Goal: Task Accomplishment & Management: Complete application form

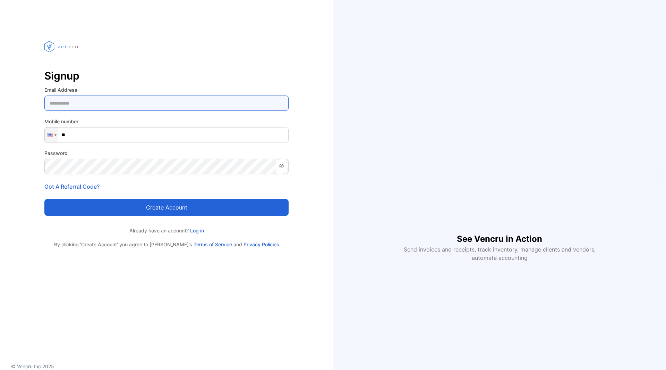
click at [188, 103] on Address-inputemail "email" at bounding box center [166, 102] width 244 height 15
type Address-inputemail "**********"
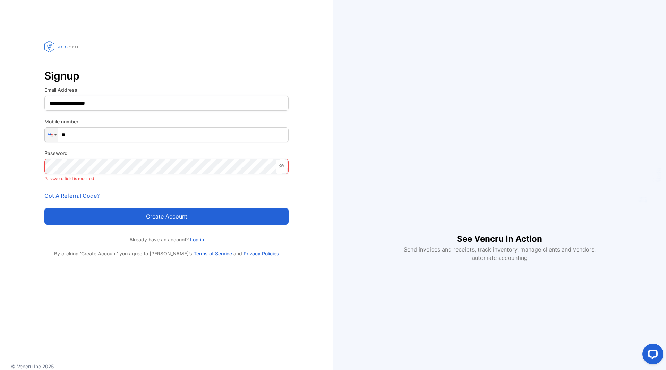
click at [116, 132] on input "**" at bounding box center [166, 134] width 244 height 15
click at [51, 138] on div at bounding box center [51, 134] width 13 height 15
type input "*****"
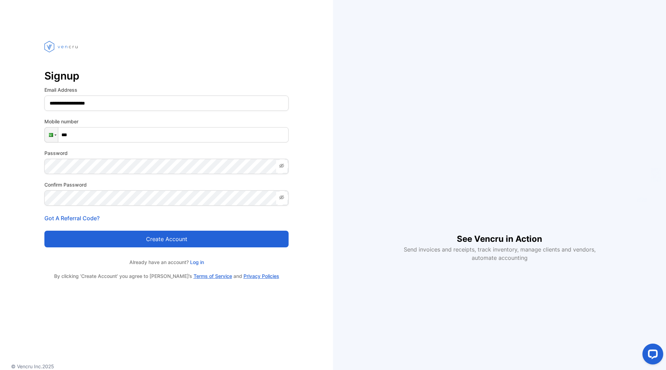
click at [283, 171] on span at bounding box center [281, 166] width 11 height 12
click at [157, 139] on input "***" at bounding box center [166, 134] width 244 height 15
type input "**********"
click at [183, 242] on button "Create account" at bounding box center [166, 238] width 244 height 17
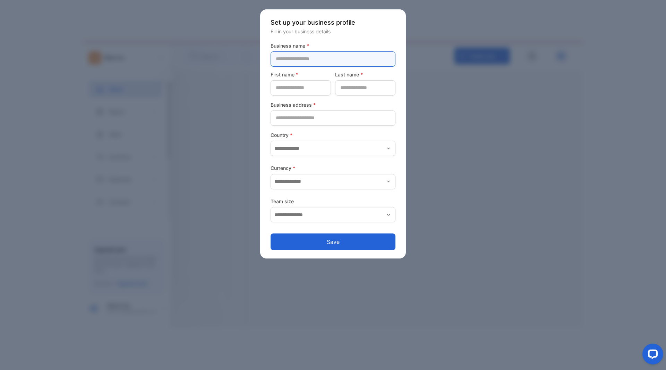
click at [345, 60] on name-inputcompanyname "text" at bounding box center [333, 58] width 125 height 15
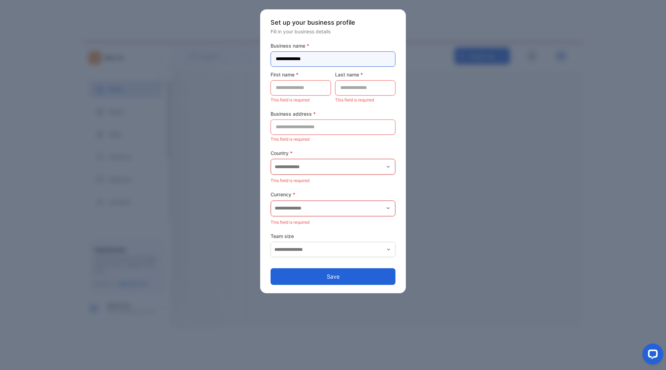
type name-inputcompanyname "**********"
click at [298, 93] on name-inputfirstname "text" at bounding box center [301, 87] width 60 height 15
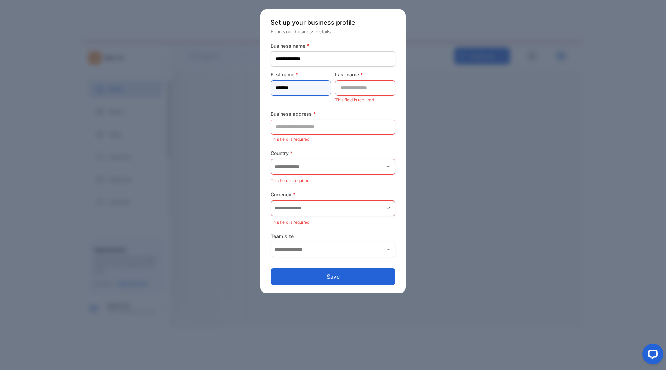
type name-inputfirstname "*******"
click at [364, 82] on name-inputlastname "text" at bounding box center [365, 87] width 60 height 15
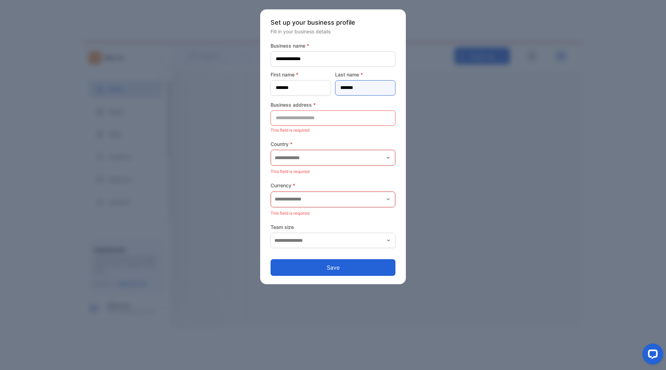
type name-inputlastname "*******"
click at [323, 118] on address-inputaddress "text" at bounding box center [333, 117] width 125 height 15
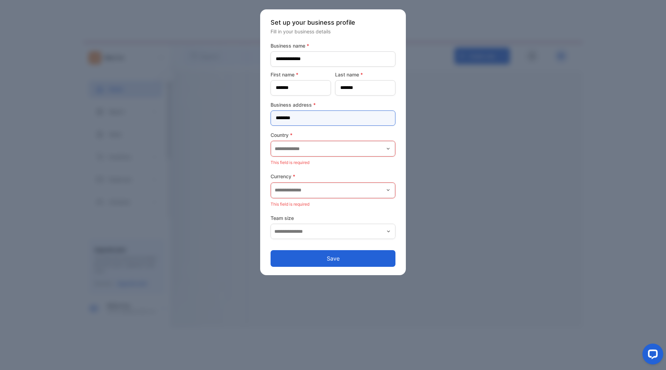
type address-inputaddress "********"
click at [324, 151] on input "text" at bounding box center [333, 148] width 124 height 15
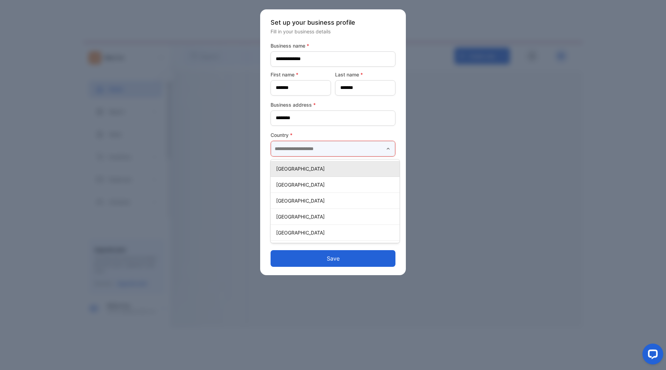
type input "********"
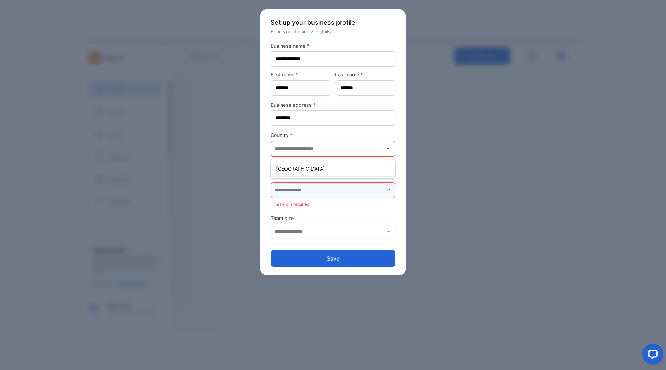
click at [323, 194] on input "text" at bounding box center [333, 190] width 124 height 15
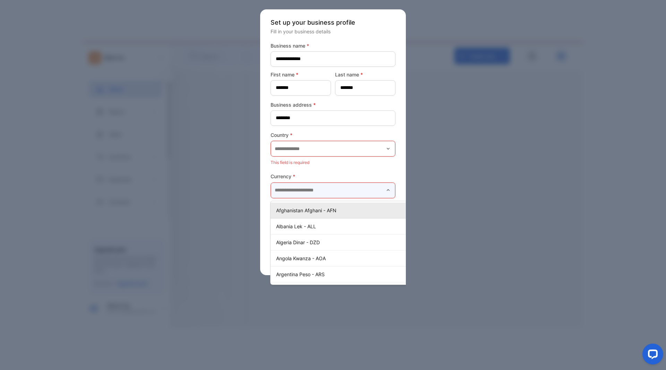
scroll to position [0, 10]
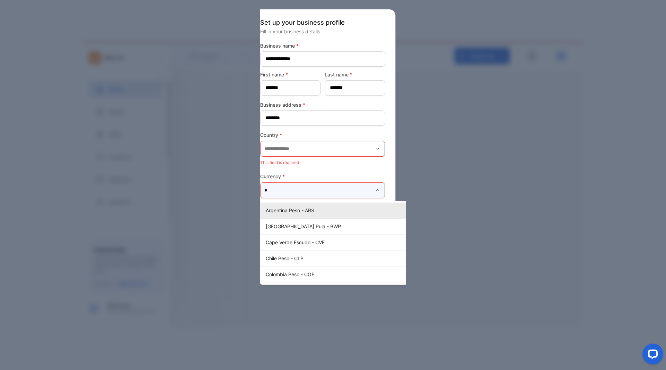
type input "**"
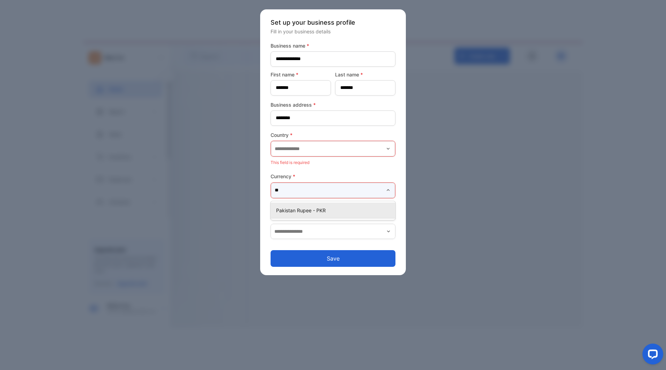
scroll to position [0, 0]
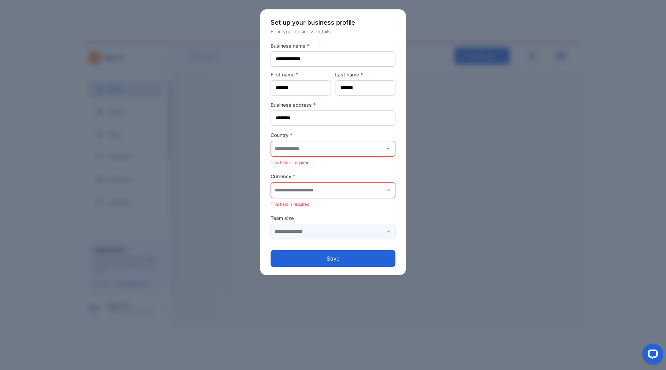
click at [354, 228] on input "text" at bounding box center [333, 230] width 125 height 15
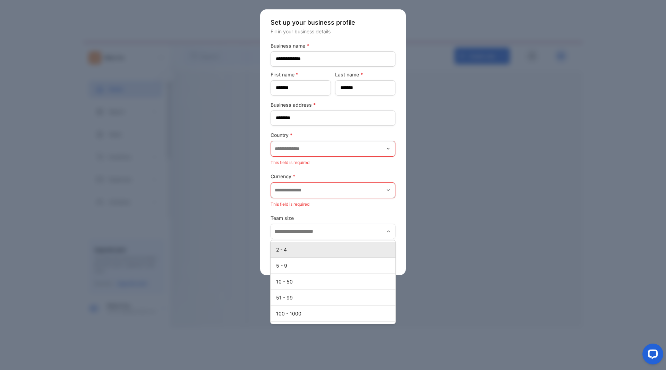
click at [340, 253] on div "2 - 4" at bounding box center [333, 249] width 125 height 10
type input "*****"
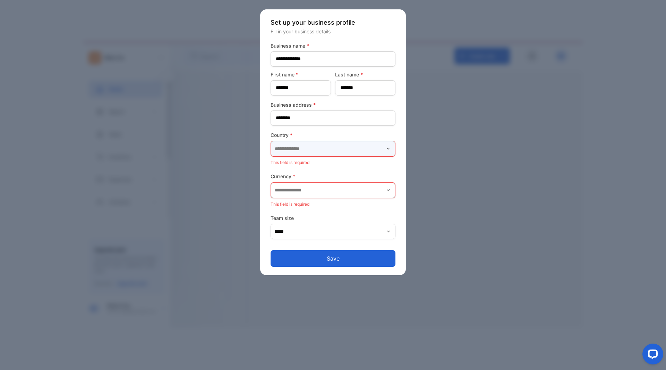
click at [332, 144] on input "text" at bounding box center [333, 148] width 124 height 15
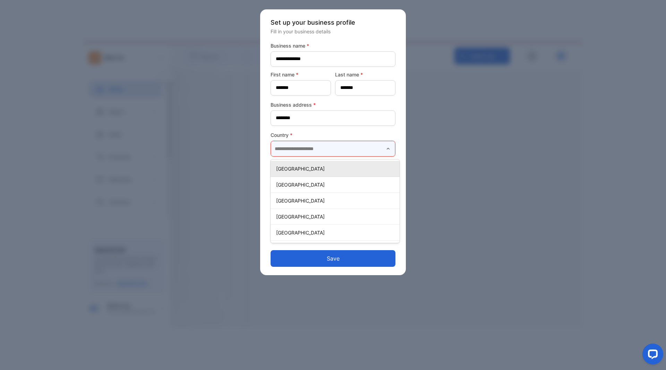
type input "********"
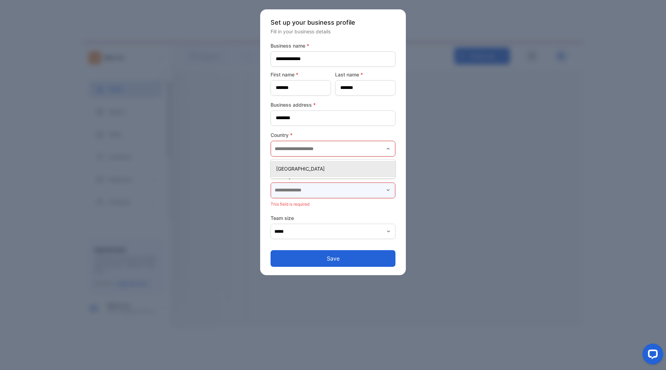
click at [321, 188] on input "text" at bounding box center [333, 190] width 124 height 15
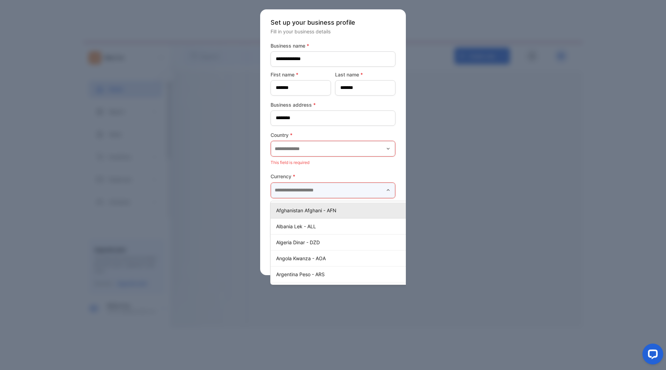
scroll to position [0, 10]
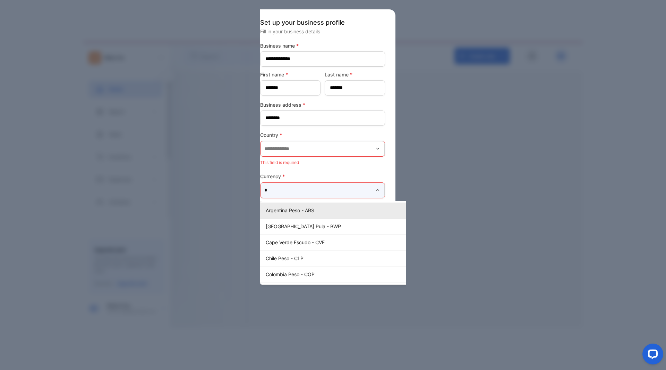
type input "**"
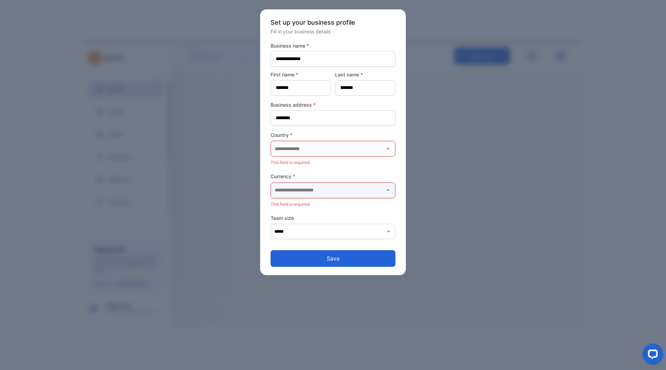
click at [390, 193] on input "text" at bounding box center [333, 190] width 124 height 15
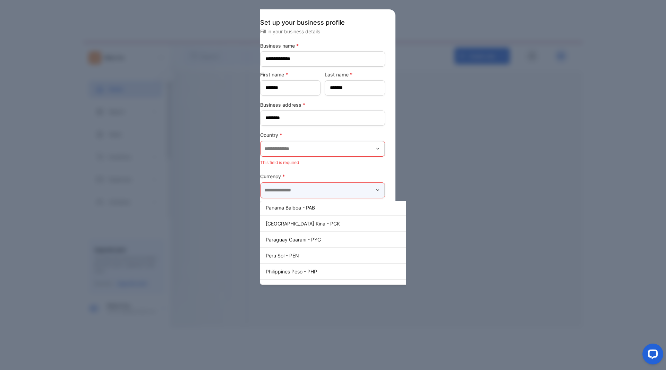
scroll to position [1770, 0]
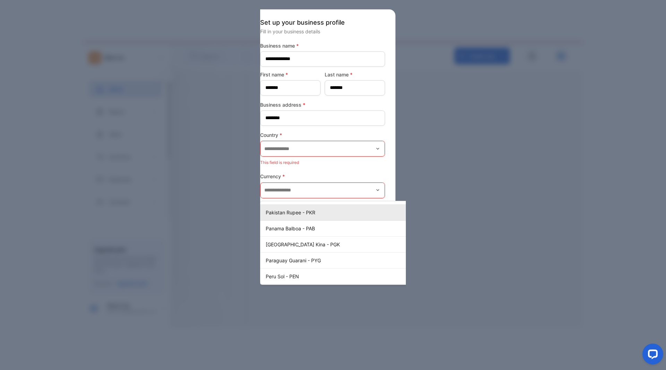
click at [305, 213] on p "Pakistan Rupee - PKR" at bounding box center [349, 212] width 167 height 7
type input "**********"
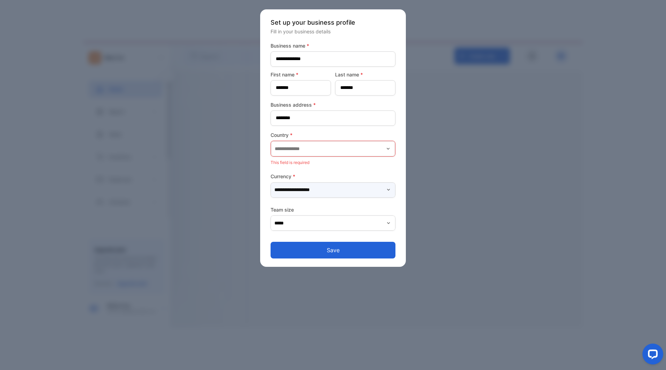
scroll to position [0, 0]
click at [318, 153] on input "text" at bounding box center [333, 148] width 124 height 15
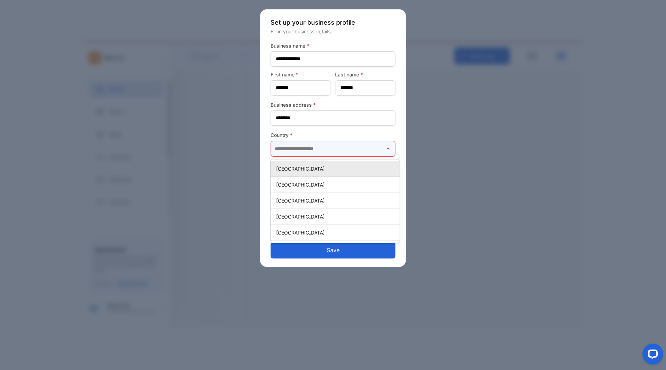
type input "********"
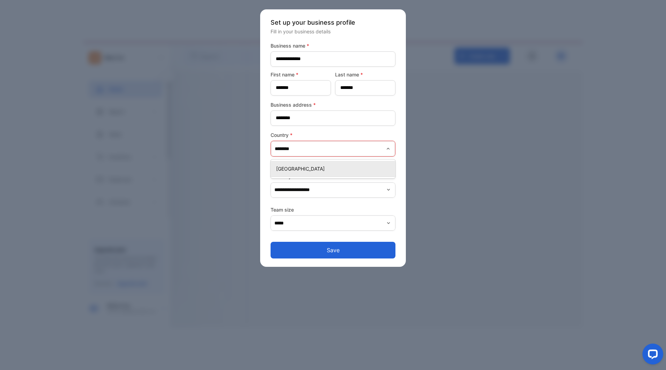
click at [323, 169] on p "[GEOGRAPHIC_DATA]" at bounding box center [334, 168] width 117 height 7
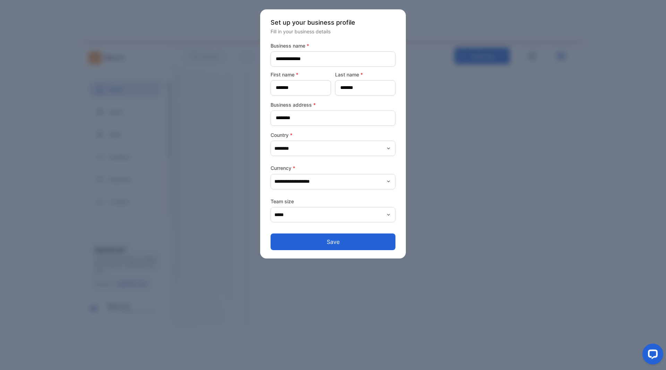
click at [330, 245] on button "Save" at bounding box center [333, 241] width 125 height 17
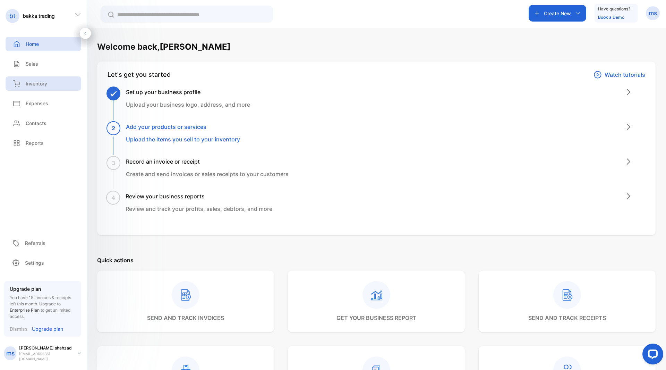
click at [47, 85] on p "Inventory" at bounding box center [37, 83] width 22 height 7
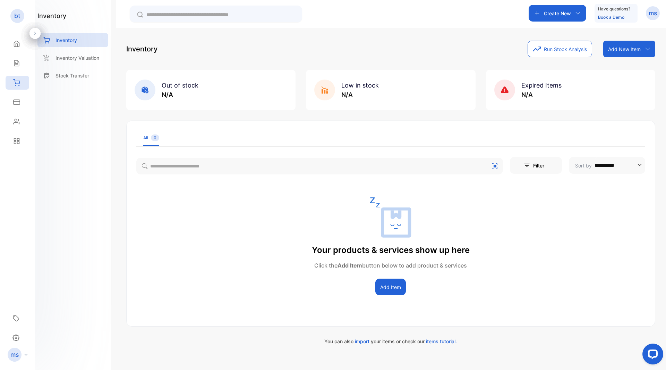
click at [396, 282] on button "Add Item" at bounding box center [390, 286] width 31 height 17
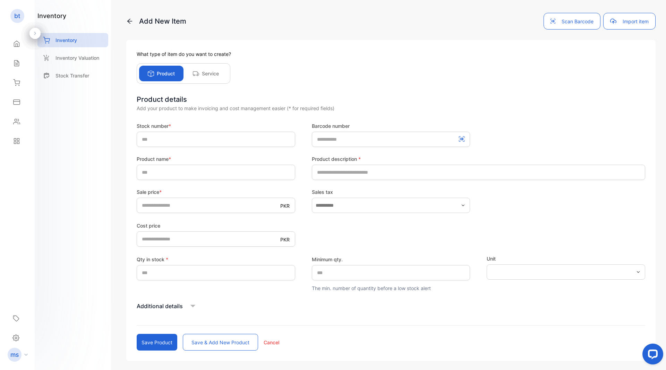
click at [39, 34] on div at bounding box center [34, 33] width 11 height 11
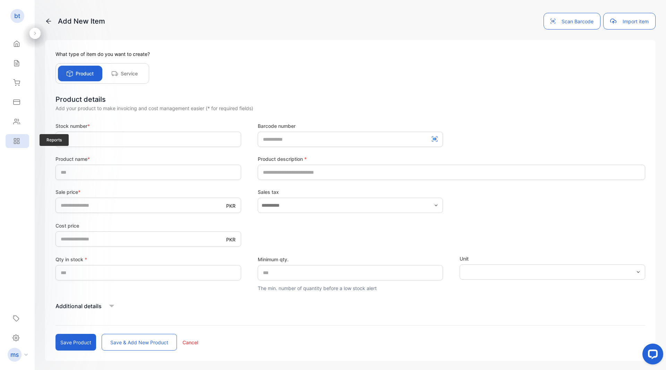
click at [6, 143] on div "Reports" at bounding box center [18, 141] width 24 height 14
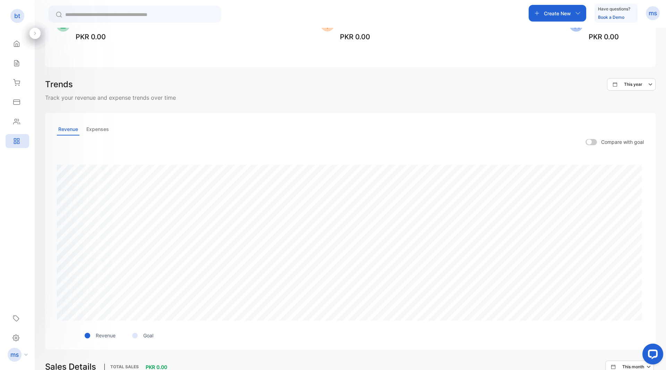
scroll to position [139, 0]
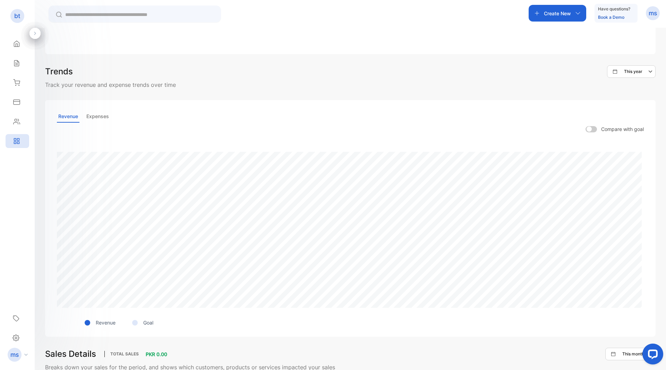
click at [87, 157] on div "Revenue Expenses Compare with goal Revenue Goal" at bounding box center [350, 218] width 611 height 236
click at [149, 323] on p "Goal" at bounding box center [148, 322] width 10 height 7
click at [465, 161] on div "Revenue Expenses Compare with goal Revenue Goal" at bounding box center [350, 218] width 611 height 236
drag, startPoint x: 161, startPoint y: 133, endPoint x: 132, endPoint y: 136, distance: 30.0
click at [142, 135] on div "Revenue Expenses Compare with goal Revenue Goal" at bounding box center [350, 218] width 611 height 236
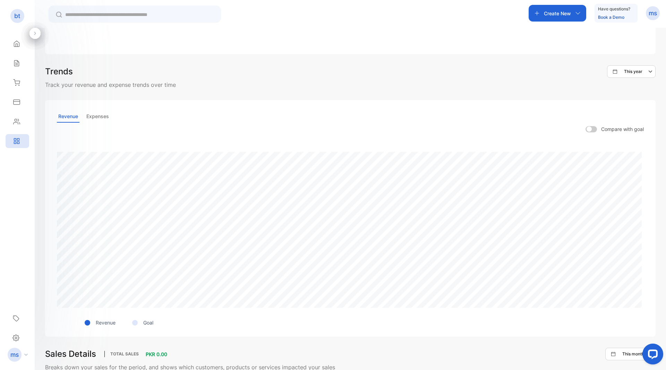
click at [76, 152] on div "Revenue Expenses Compare with goal Revenue Goal" at bounding box center [350, 218] width 611 height 236
drag, startPoint x: 97, startPoint y: 108, endPoint x: 97, endPoint y: 112, distance: 4.5
click at [97, 112] on div "Revenue Expenses Compare with goal Revenue Goal" at bounding box center [350, 218] width 611 height 236
click at [97, 113] on p "Expenses" at bounding box center [97, 116] width 25 height 12
click at [157, 354] on span "PKR 0.00" at bounding box center [157, 354] width 22 height 6
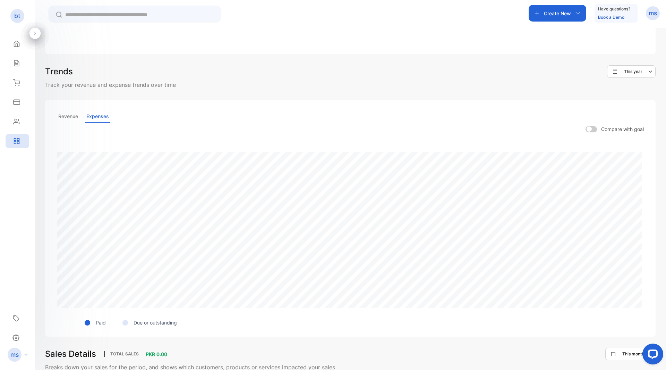
click at [630, 78] on div "Trends This year Track your revenue and expense trends over time Revenue Expens…" at bounding box center [350, 200] width 611 height 271
click at [631, 74] on p "This year" at bounding box center [633, 71] width 18 height 6
click at [650, 107] on div "This month" at bounding box center [635, 107] width 40 height 14
click at [598, 132] on div "Revenue Expenses Compare with goal Paid Due or outstanding" at bounding box center [350, 218] width 611 height 236
click at [598, 131] on div "Compare with goal" at bounding box center [350, 128] width 587 height 7
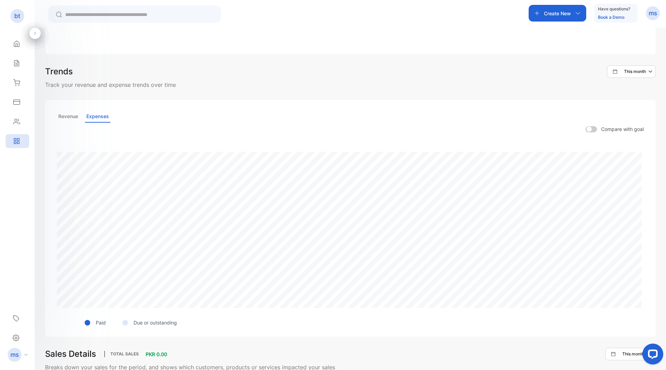
click at [594, 131] on span at bounding box center [591, 129] width 11 height 6
click at [609, 125] on p "Compare with goal" at bounding box center [622, 128] width 43 height 7
click at [594, 128] on span at bounding box center [591, 129] width 11 height 6
click at [17, 126] on div "Contacts" at bounding box center [18, 122] width 24 height 14
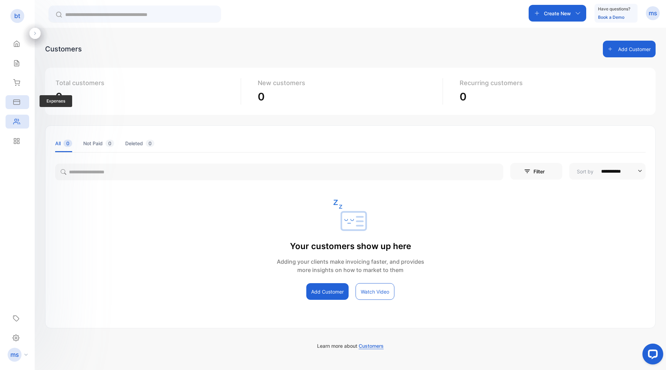
click at [16, 102] on icon at bounding box center [16, 102] width 7 height 7
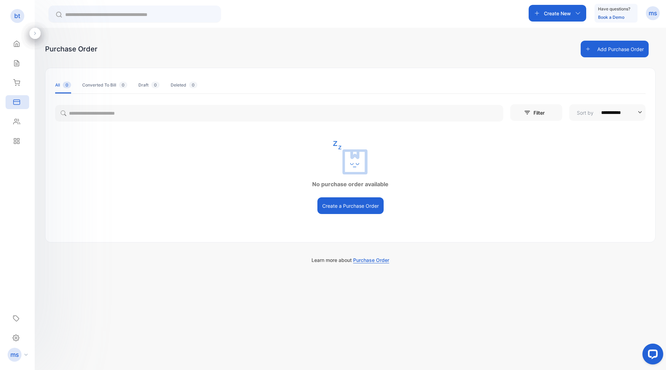
click at [104, 87] on div "Converted To Bill 0" at bounding box center [104, 85] width 45 height 6
click at [18, 85] on icon at bounding box center [16, 82] width 7 height 7
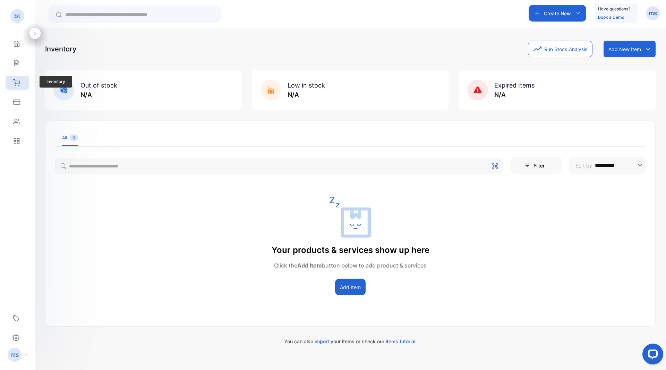
click at [15, 74] on div "Inventory Inventory" at bounding box center [18, 82] width 24 height 19
click at [15, 68] on div "Sales" at bounding box center [18, 63] width 24 height 14
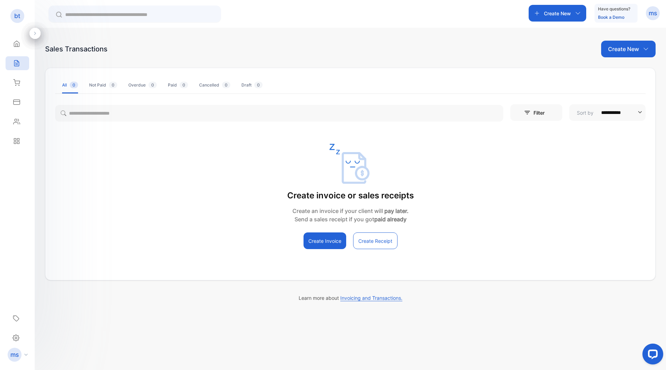
click at [334, 236] on button "Create Invoice" at bounding box center [325, 240] width 43 height 17
click at [18, 121] on icon at bounding box center [16, 121] width 7 height 7
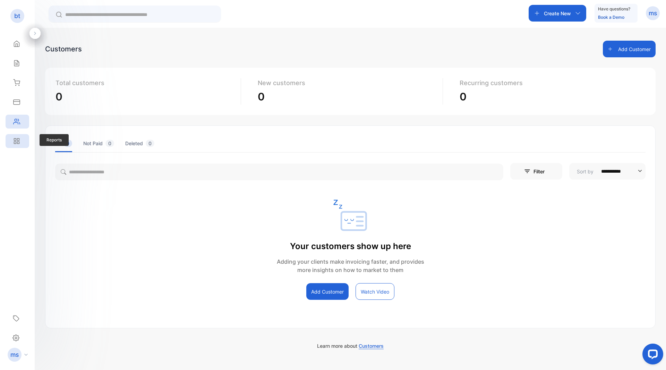
click at [20, 135] on div "Reports" at bounding box center [18, 141] width 24 height 14
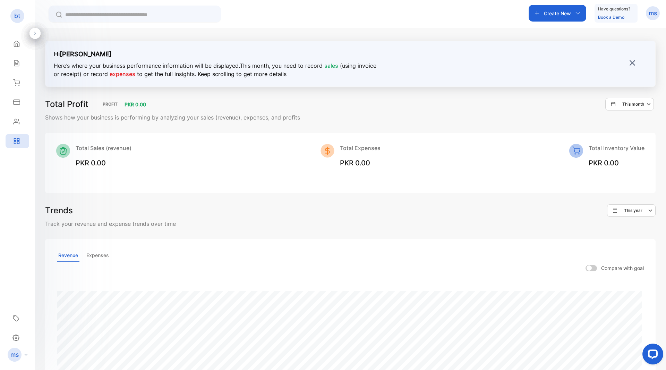
click at [208, 78] on p "Here’s where your business performance information will be displayed. This mont…" at bounding box center [217, 69] width 327 height 17
click at [630, 67] on div at bounding box center [632, 63] width 7 height 9
click at [630, 64] on img at bounding box center [632, 62] width 7 height 7
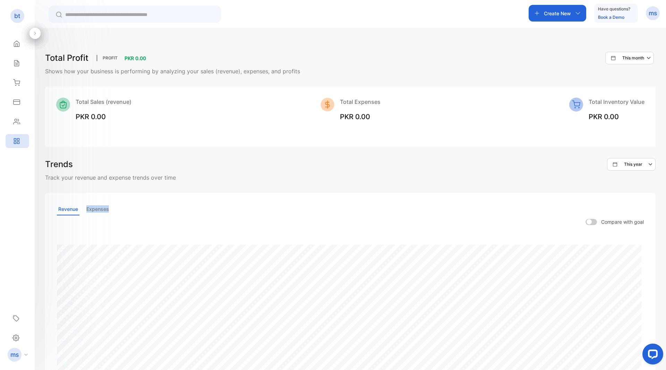
drag, startPoint x: 89, startPoint y: 185, endPoint x: 456, endPoint y: 180, distance: 366.8
click at [129, 182] on div "Trends This year Track your revenue and expense trends over time Revenue Expens…" at bounding box center [350, 293] width 611 height 271
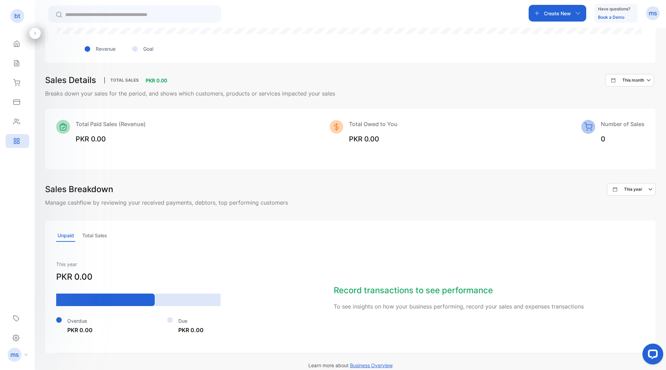
scroll to position [376, 0]
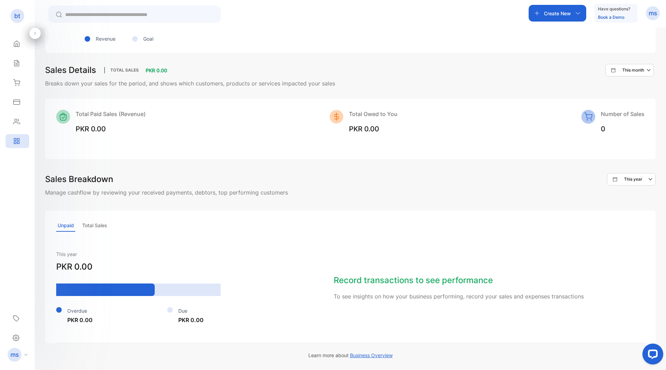
drag, startPoint x: 409, startPoint y: 281, endPoint x: 393, endPoint y: 264, distance: 23.3
click at [408, 281] on h4 "Record transactions to see performance" at bounding box center [489, 280] width 311 height 12
click at [16, 99] on icon at bounding box center [16, 102] width 7 height 7
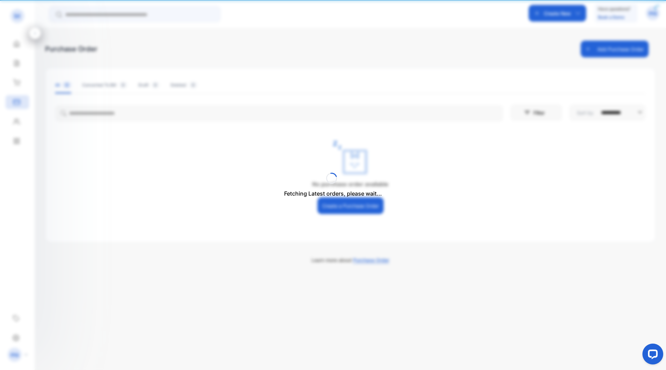
click at [13, 121] on div "Fetching Latest orders, please wait..." at bounding box center [333, 185] width 666 height 370
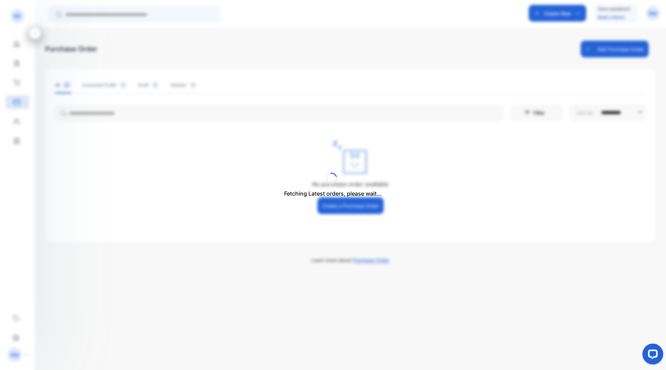
click at [14, 122] on div "Fetching Latest orders, please wait..." at bounding box center [333, 185] width 666 height 370
click at [15, 122] on icon at bounding box center [16, 121] width 7 height 7
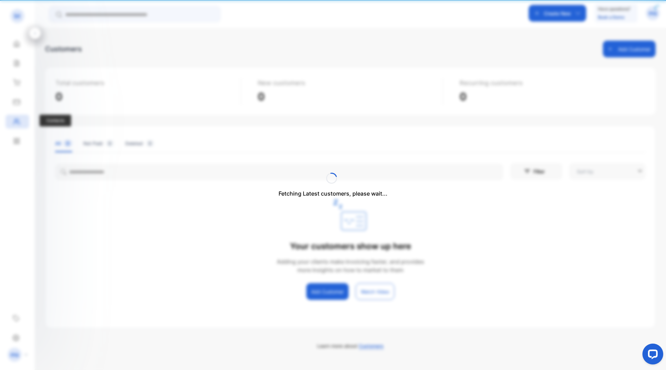
type input "**********"
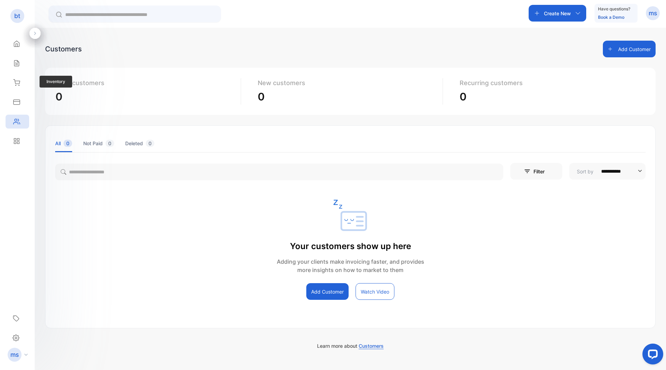
click at [18, 74] on div "Inventory Inventory" at bounding box center [18, 82] width 24 height 19
click at [19, 85] on icon at bounding box center [16, 82] width 7 height 7
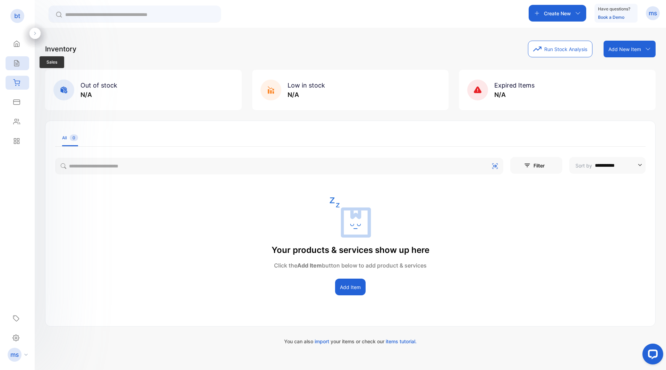
click at [19, 67] on div "Sales" at bounding box center [18, 63] width 24 height 14
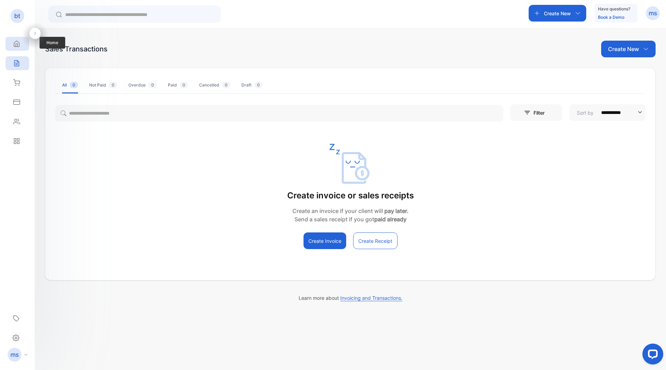
click at [18, 45] on icon at bounding box center [16, 43] width 7 height 7
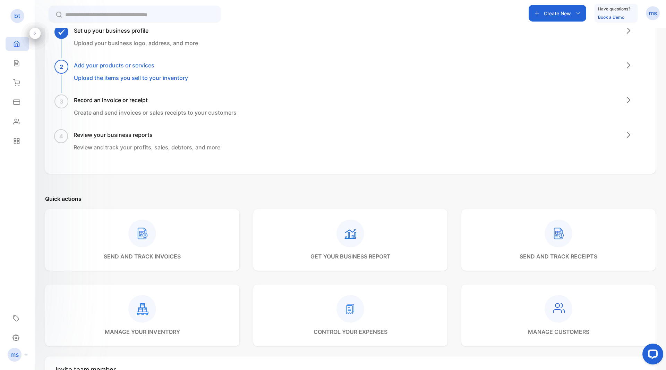
scroll to position [139, 0]
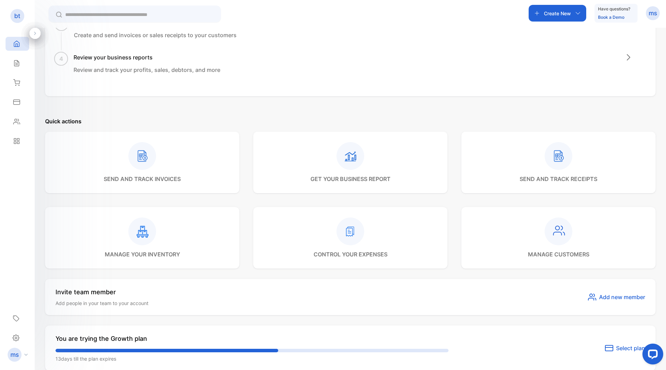
click at [198, 250] on div "manage your inventory" at bounding box center [142, 237] width 194 height 61
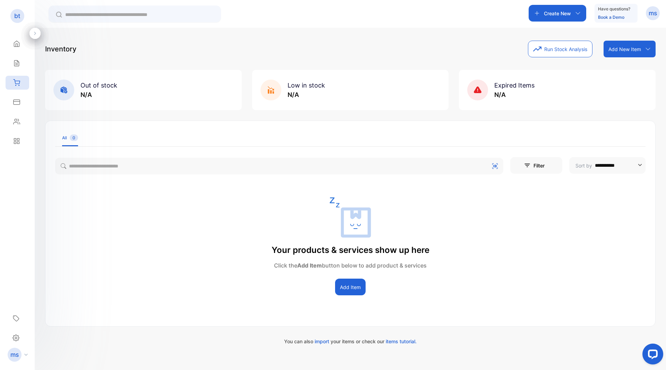
click at [341, 289] on button "Add Item" at bounding box center [350, 286] width 31 height 17
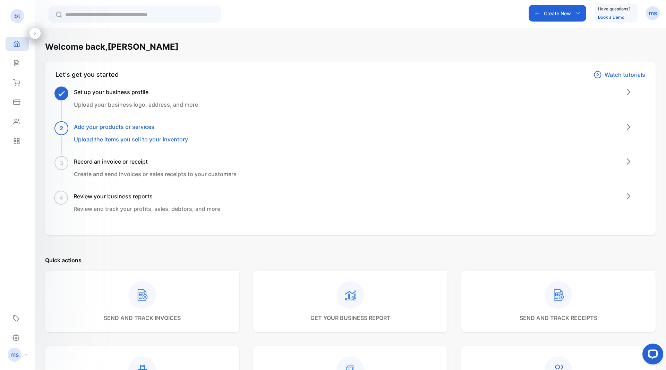
click at [152, 278] on div "send and track invoices" at bounding box center [142, 300] width 194 height 61
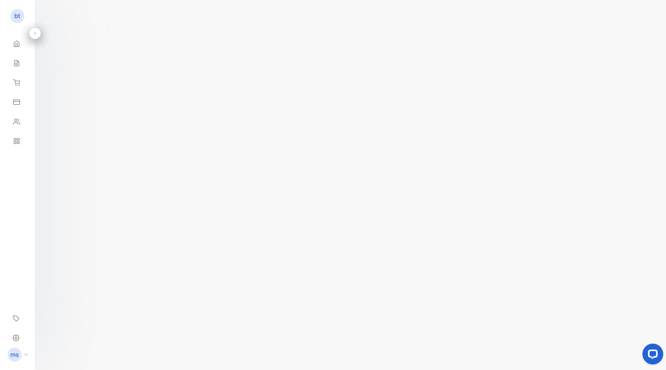
click at [96, 94] on span "Add client" at bounding box center [82, 94] width 30 height 9
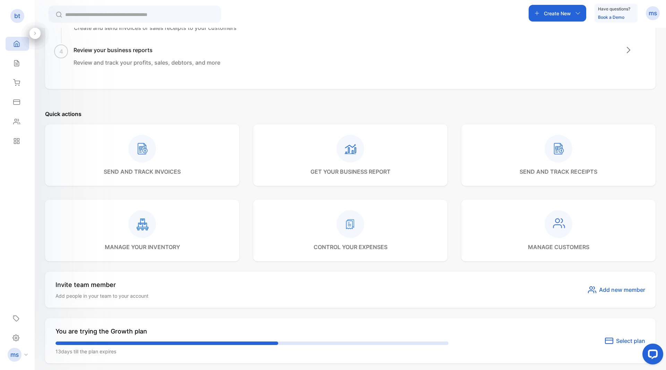
scroll to position [208, 0]
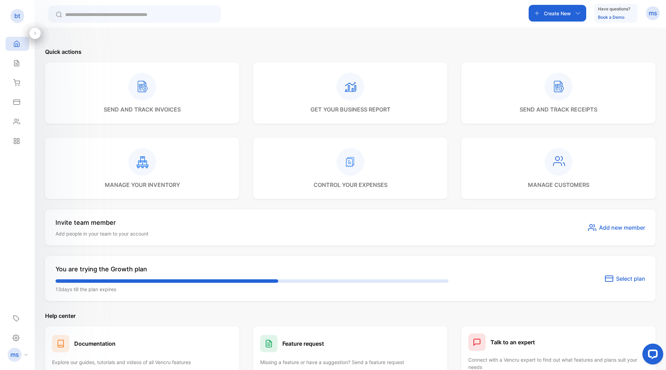
click at [358, 184] on p "control your expenses" at bounding box center [351, 184] width 74 height 8
